Goal: Information Seeking & Learning: Learn about a topic

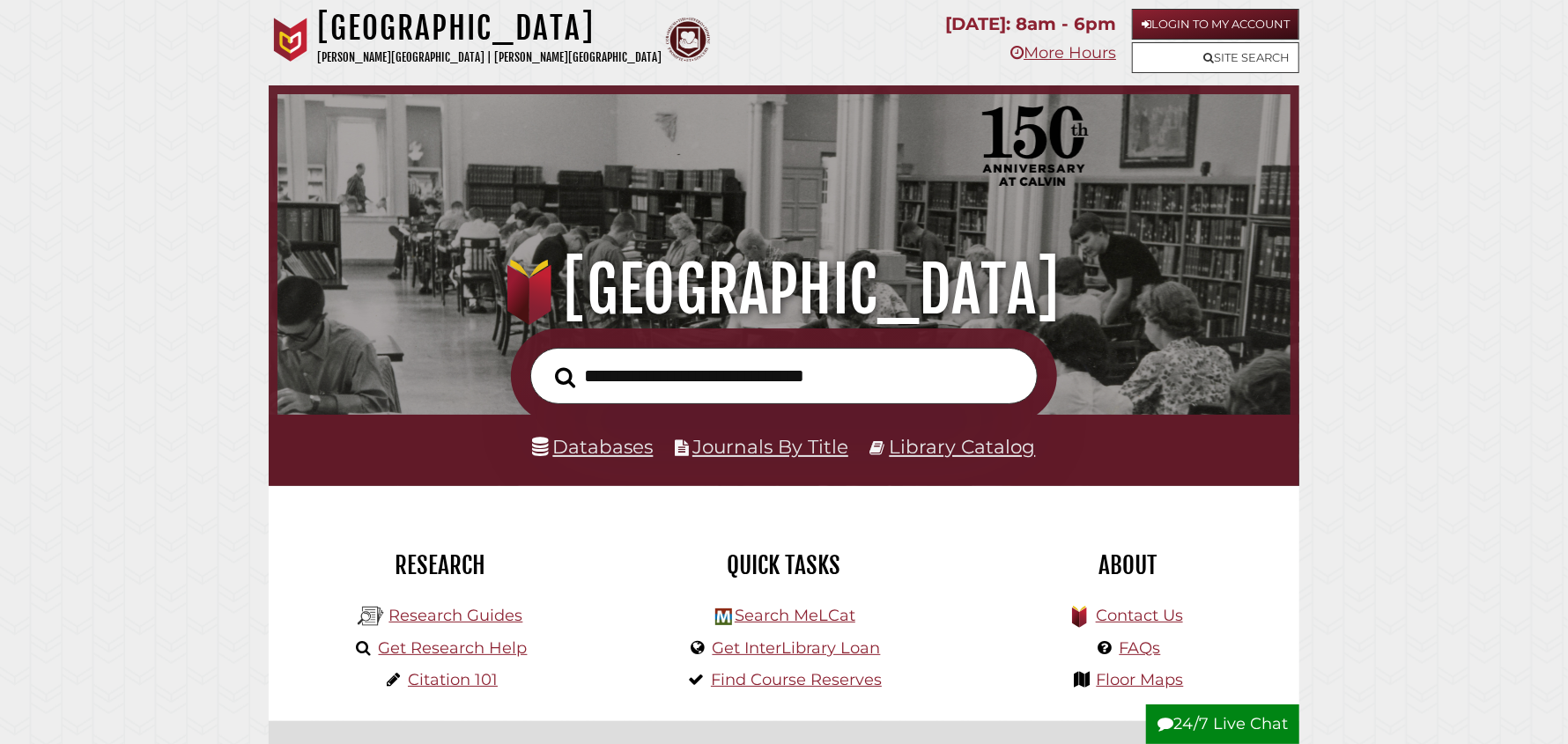
scroll to position [334, 1005]
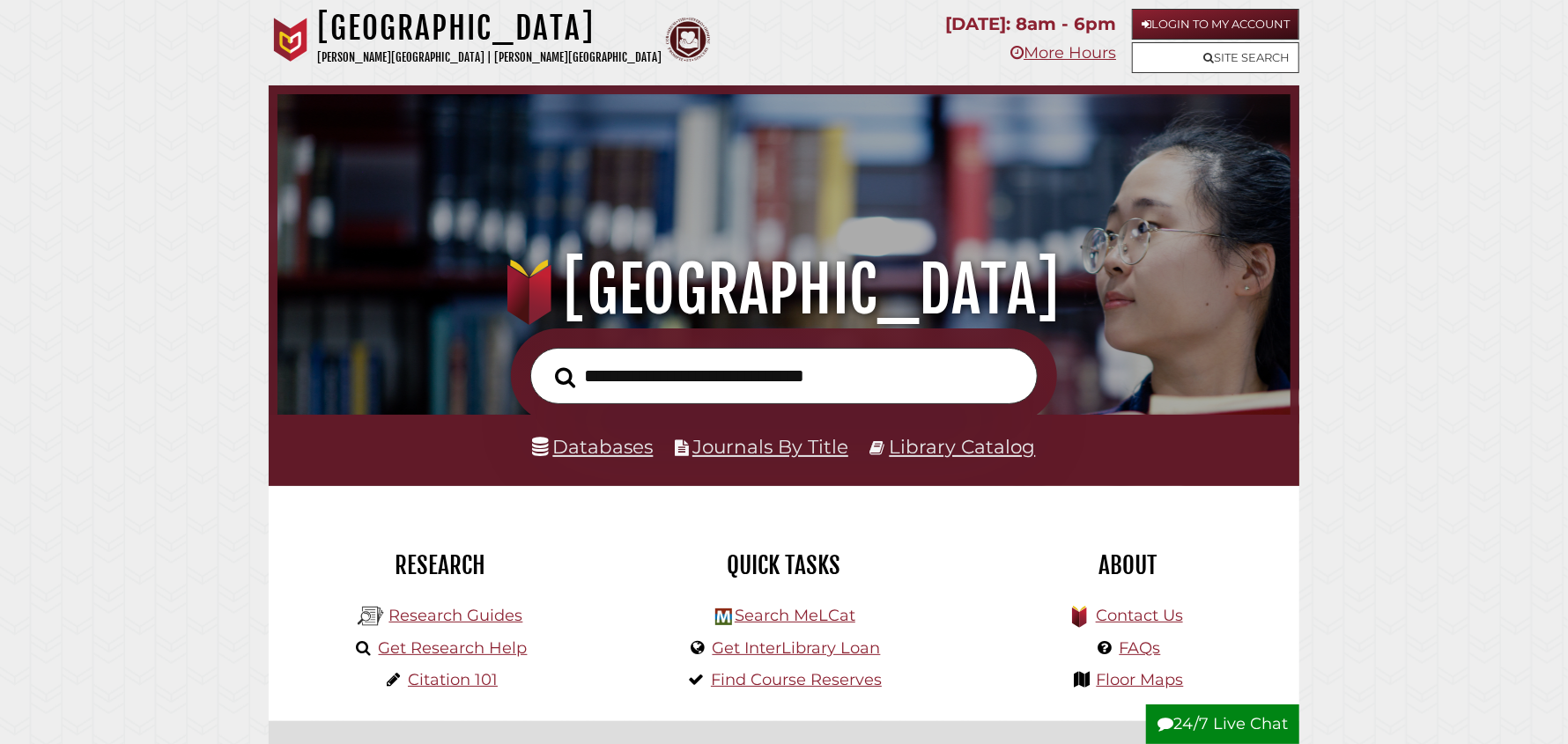
scroll to position [334, 1005]
click at [278, 45] on img at bounding box center [290, 39] width 44 height 44
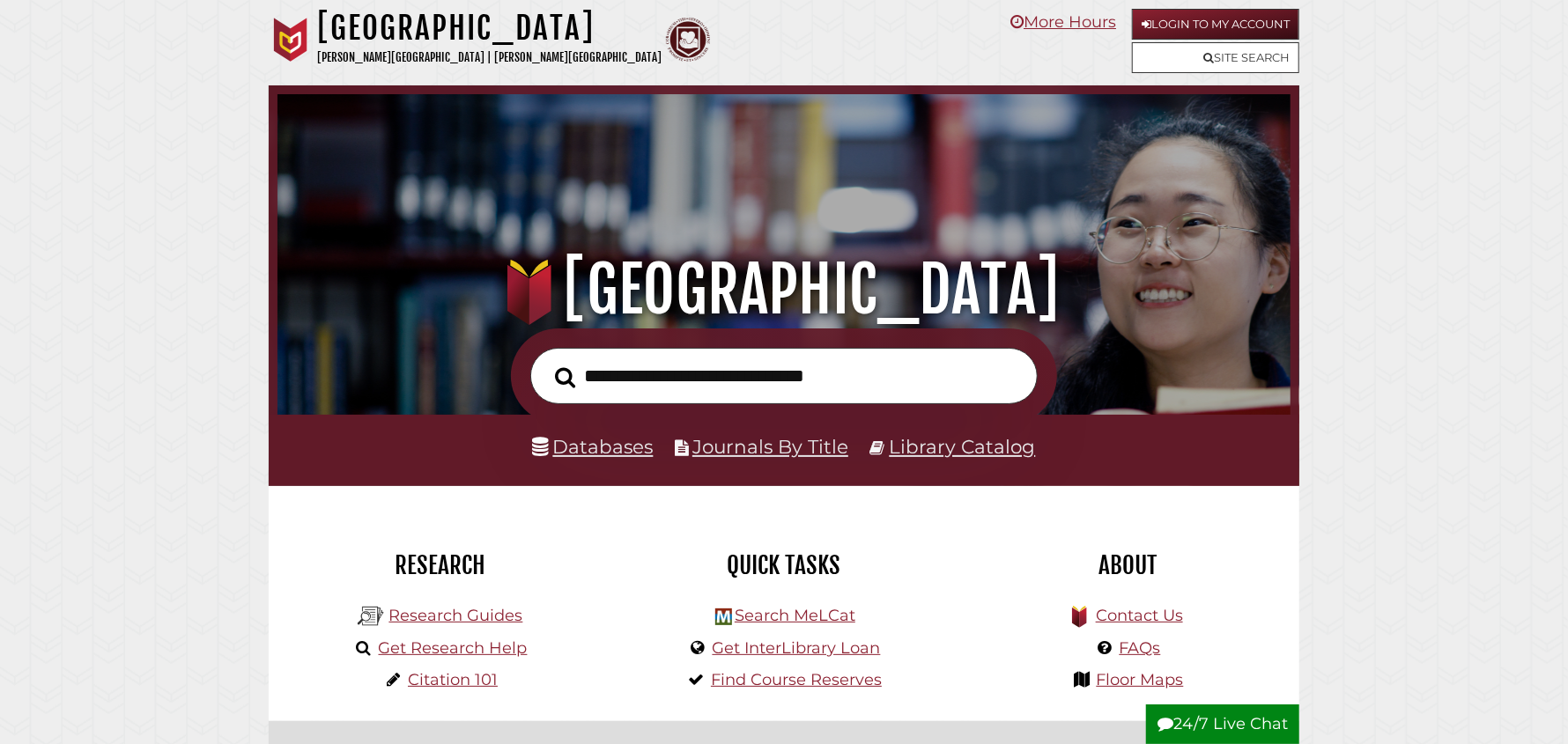
scroll to position [334, 1005]
click at [656, 381] on input "text" at bounding box center [784, 376] width 507 height 57
